Goal: Find specific page/section: Find specific page/section

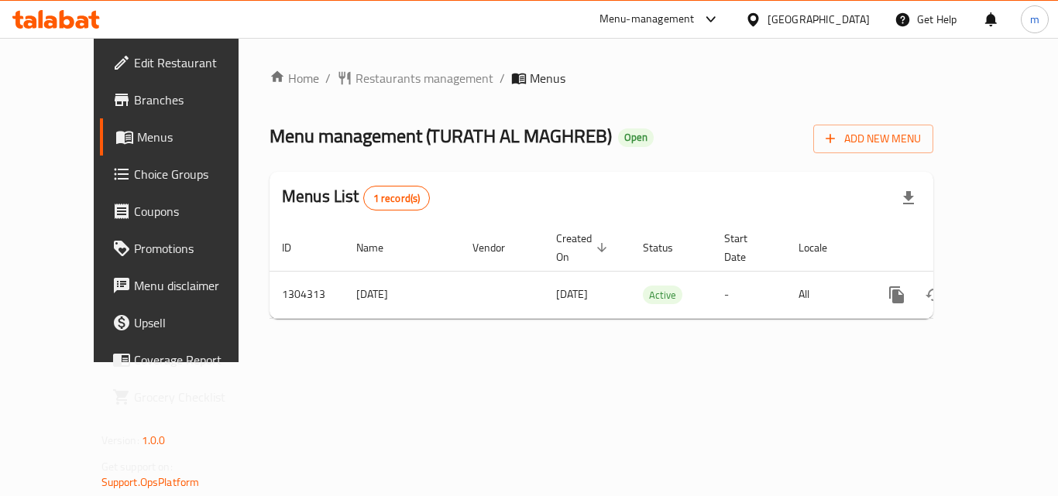
click at [60, 12] on icon at bounding box center [56, 19] width 88 height 19
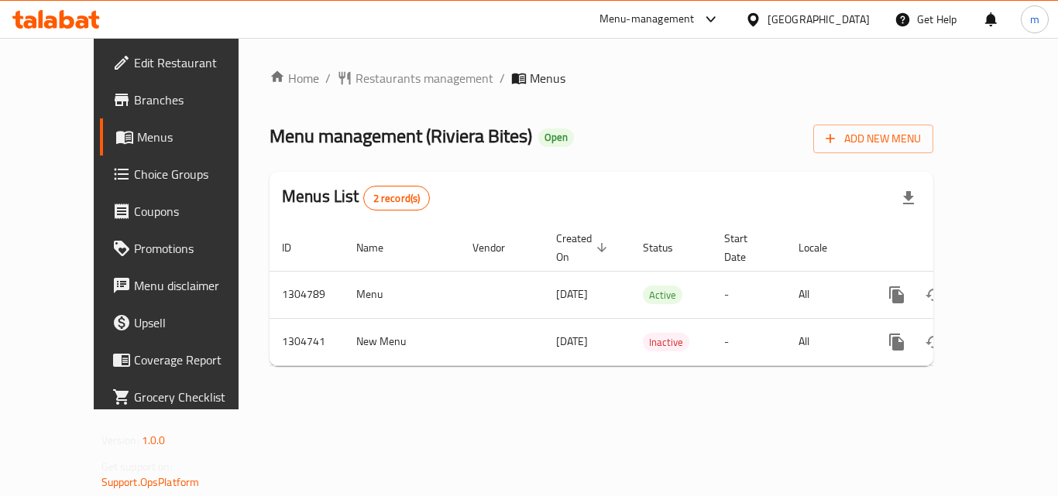
click at [88, 24] on icon at bounding box center [82, 21] width 13 height 13
click at [33, 20] on icon at bounding box center [29, 21] width 13 height 13
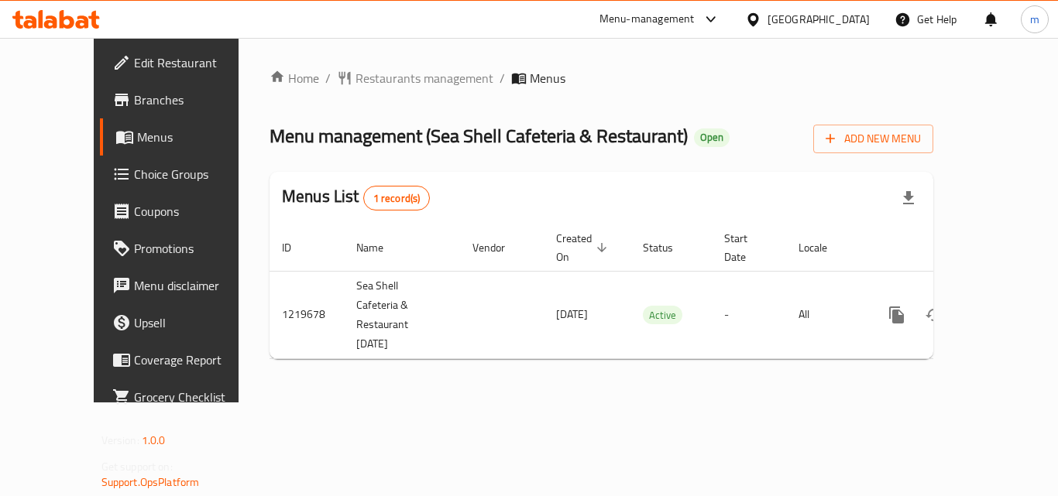
click at [46, 21] on icon at bounding box center [56, 19] width 88 height 19
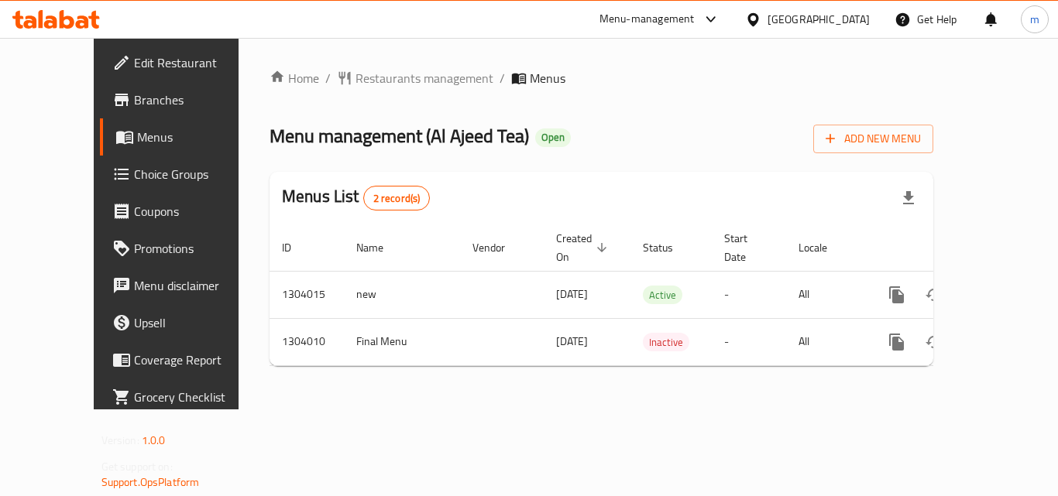
click at [79, 27] on icon at bounding box center [82, 21] width 13 height 13
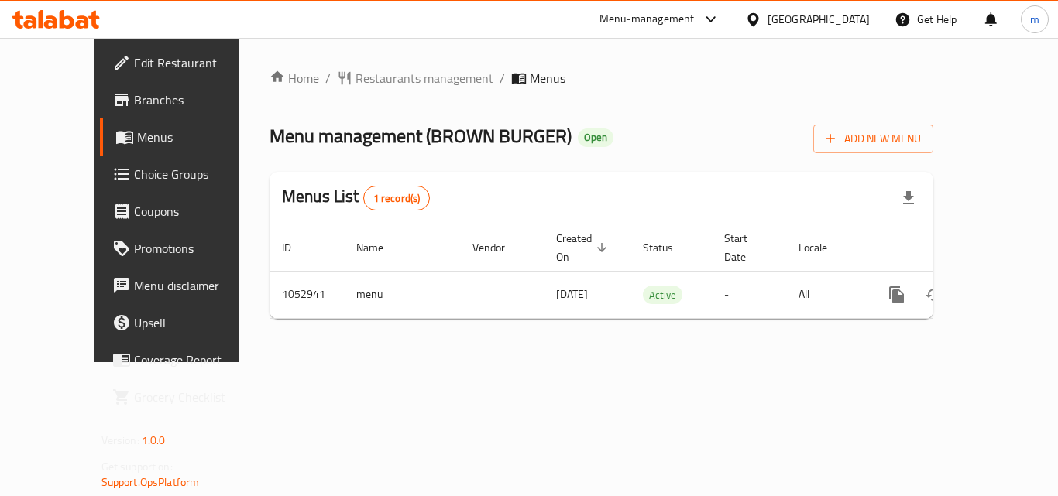
click at [60, 25] on icon at bounding box center [67, 19] width 15 height 19
click at [69, 22] on icon at bounding box center [56, 19] width 88 height 19
click at [105, 19] on div at bounding box center [56, 19] width 112 height 31
click at [21, 28] on icon at bounding box center [17, 20] width 11 height 18
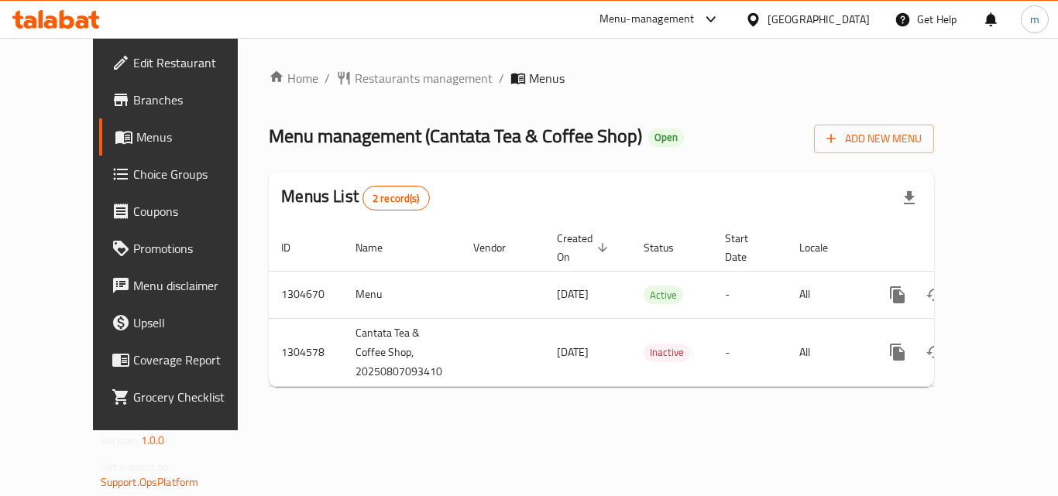
click at [63, 16] on icon at bounding box center [67, 19] width 15 height 19
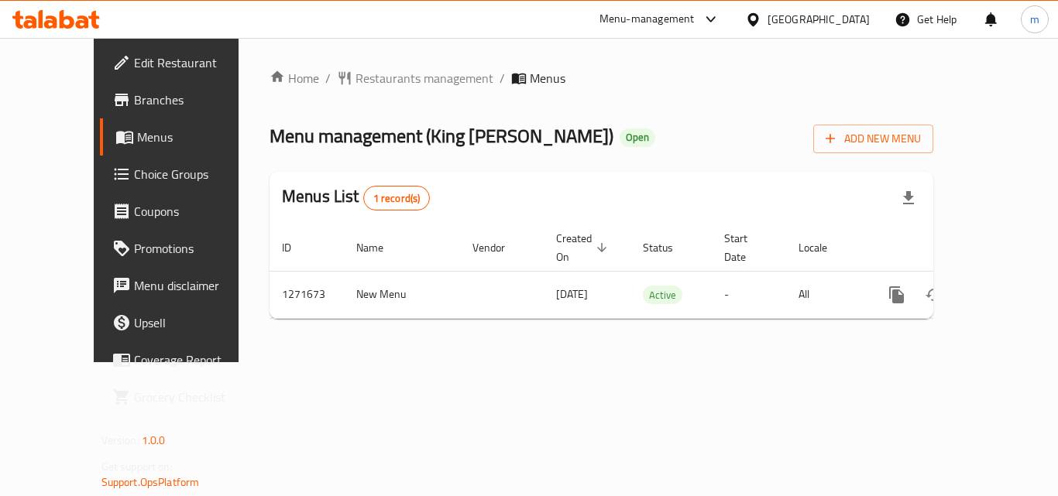
click at [57, 22] on icon at bounding box center [50, 21] width 13 height 13
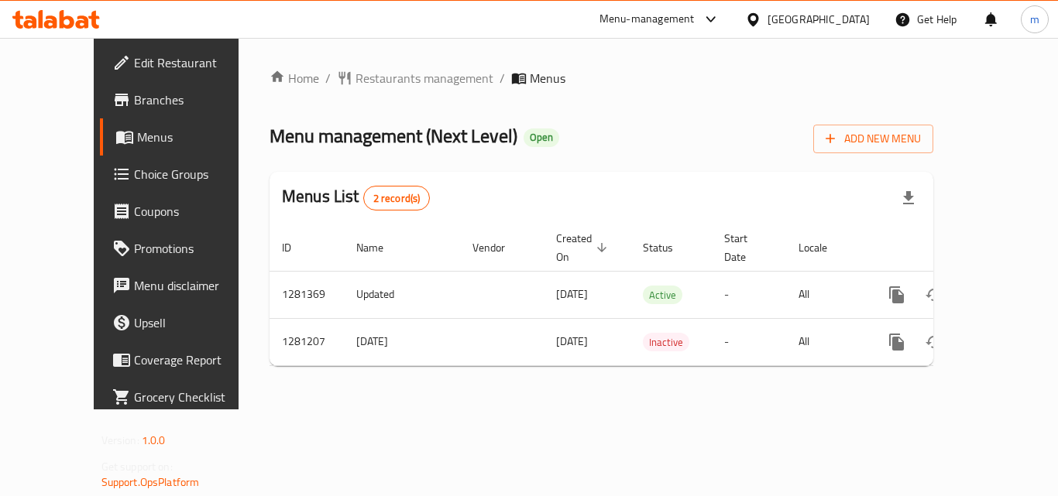
click at [64, 23] on icon at bounding box center [67, 19] width 15 height 19
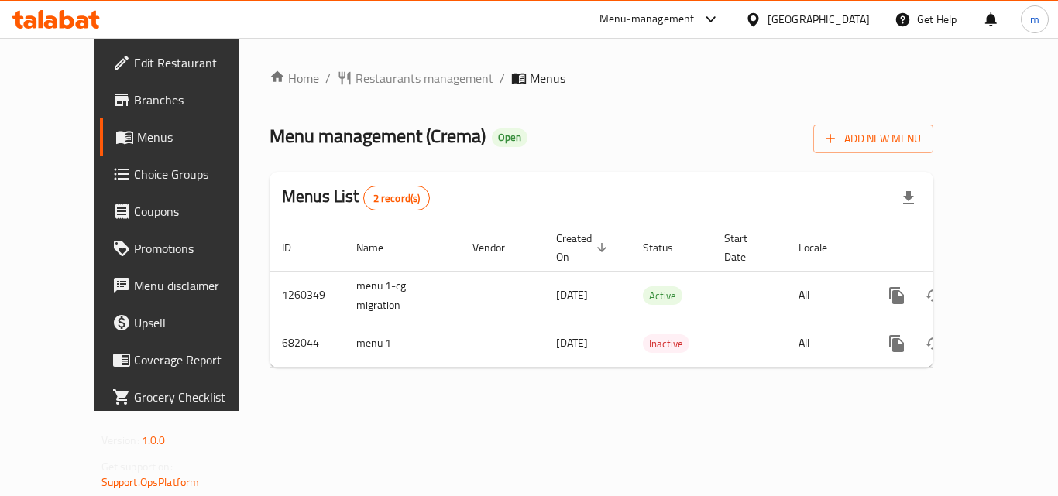
click at [64, 24] on icon at bounding box center [56, 19] width 88 height 19
click at [29, 16] on icon at bounding box center [29, 21] width 13 height 13
click at [93, 19] on icon at bounding box center [93, 20] width 11 height 18
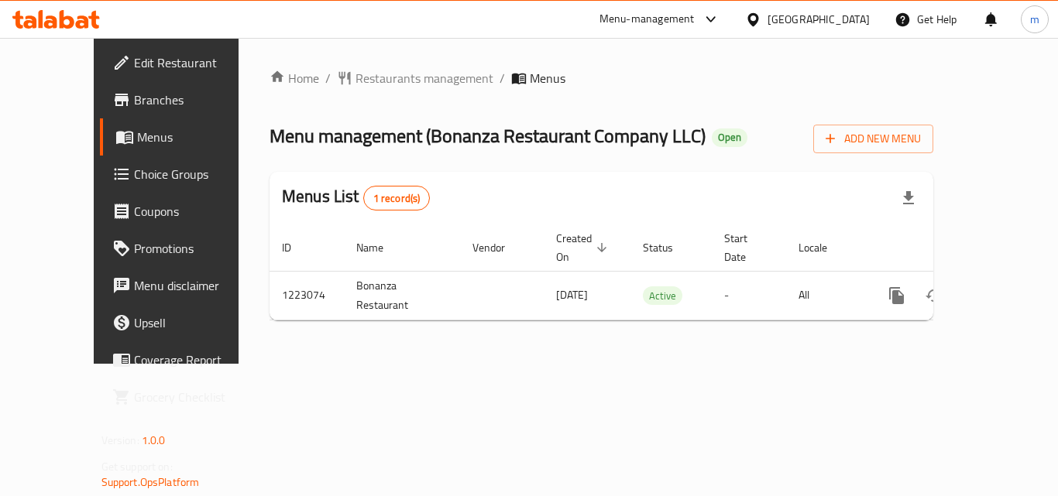
click at [404, 172] on div "Menus List 1 record(s)" at bounding box center [602, 198] width 664 height 53
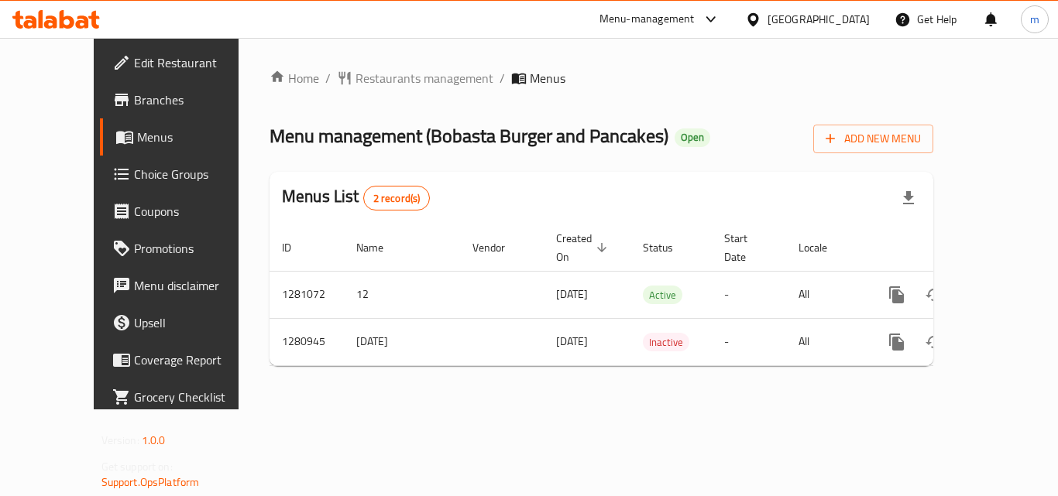
click at [69, 19] on icon at bounding box center [67, 19] width 15 height 19
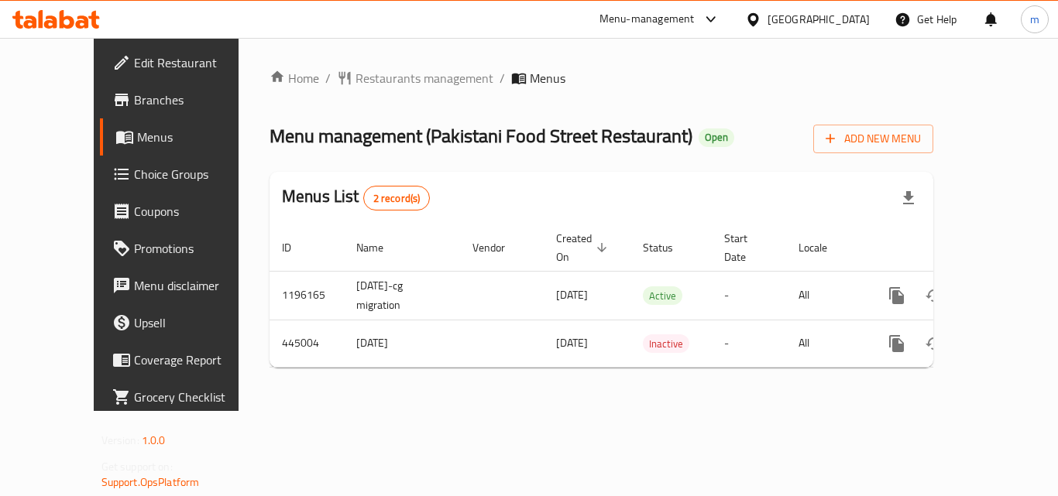
click at [50, 21] on icon at bounding box center [50, 21] width 13 height 13
click at [57, 15] on icon at bounding box center [56, 19] width 88 height 19
